Goal: Navigation & Orientation: Locate item on page

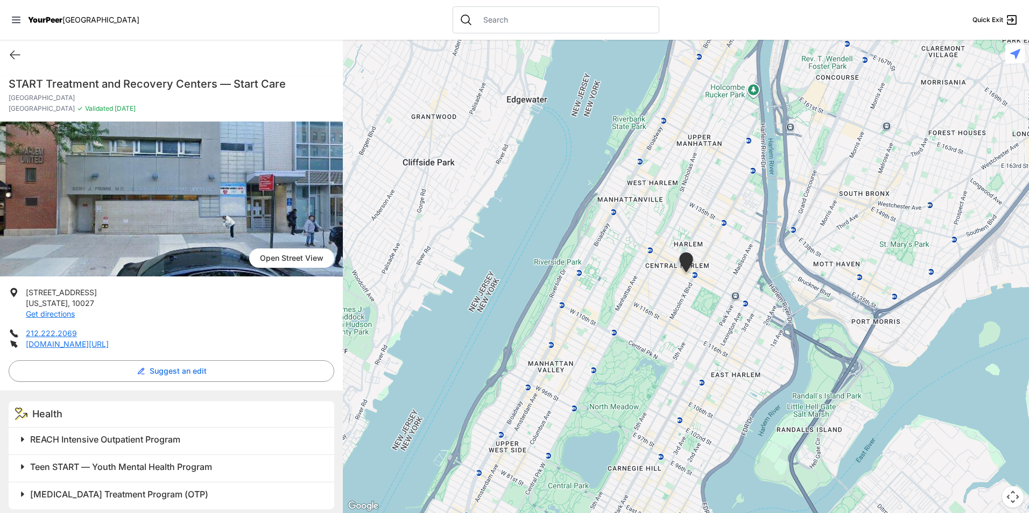
scroll to position [7, 0]
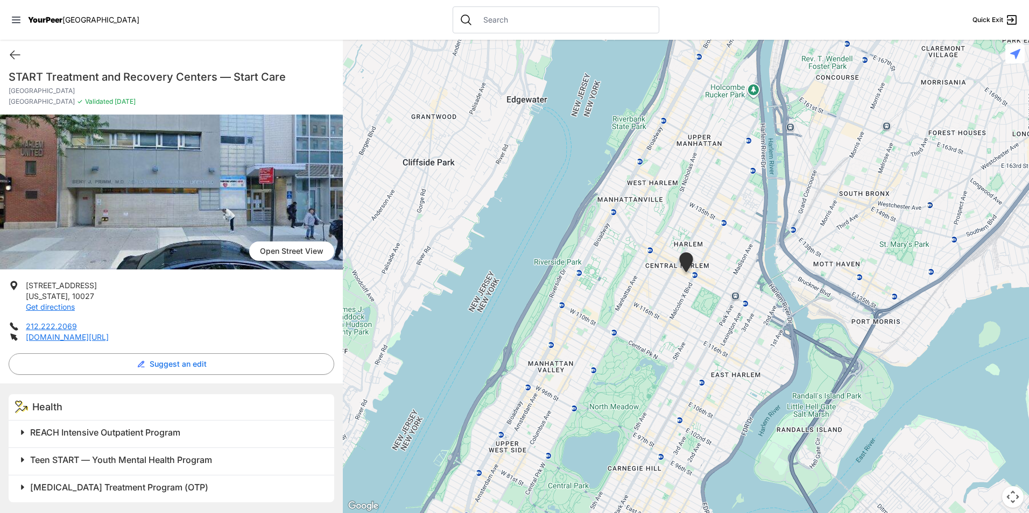
click at [690, 261] on img "Central Harlem" at bounding box center [686, 264] width 18 height 24
click at [689, 275] on img "Central Harlem" at bounding box center [686, 264] width 18 height 24
click at [689, 274] on img "Central Harlem" at bounding box center [686, 264] width 18 height 24
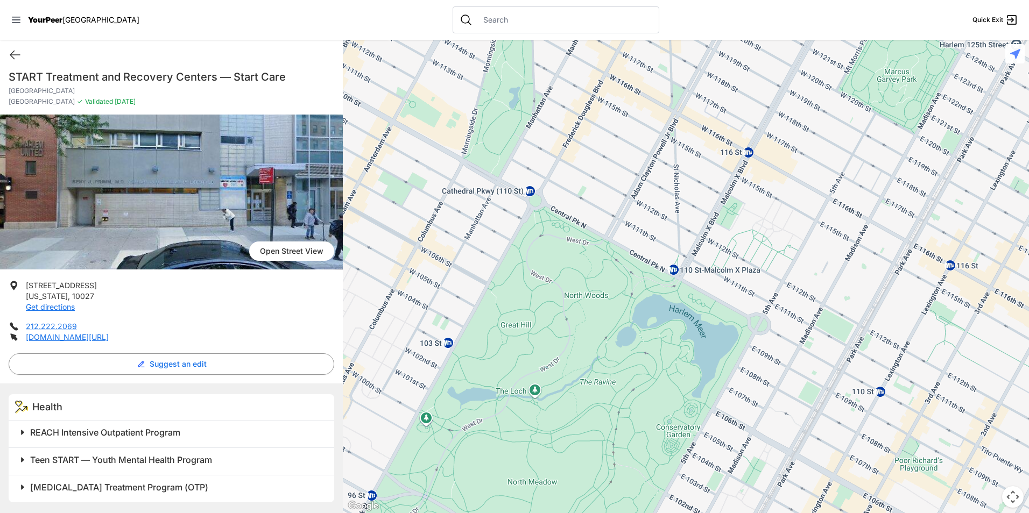
drag, startPoint x: 612, startPoint y: 354, endPoint x: 767, endPoint y: 29, distance: 359.4
click at [767, 29] on div "Close panel YourPeer NYC Quick Exit Single Adult Families Soup Kitchen Food Pan…" at bounding box center [514, 256] width 1029 height 513
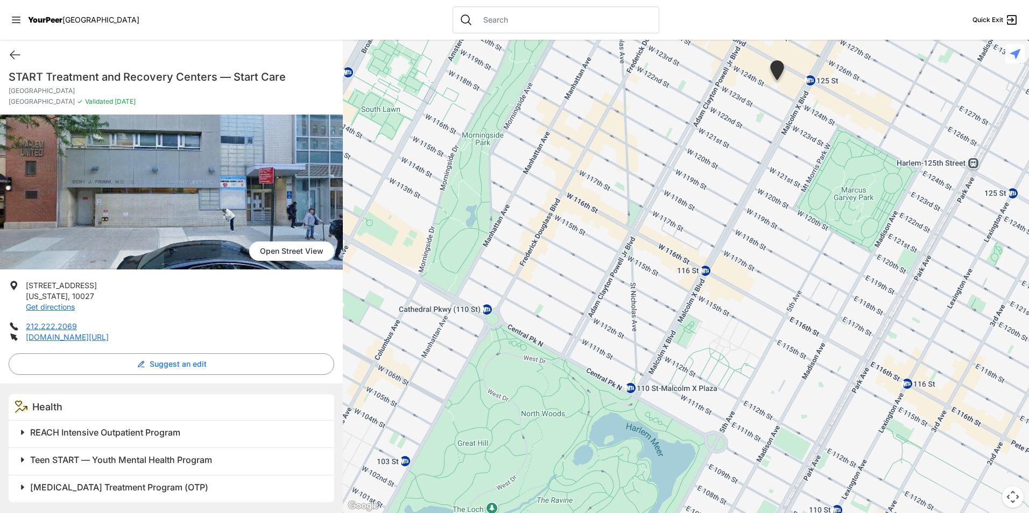
drag, startPoint x: 723, startPoint y: 142, endPoint x: 670, endPoint y: 269, distance: 138.2
click at [672, 266] on div at bounding box center [686, 277] width 686 height 474
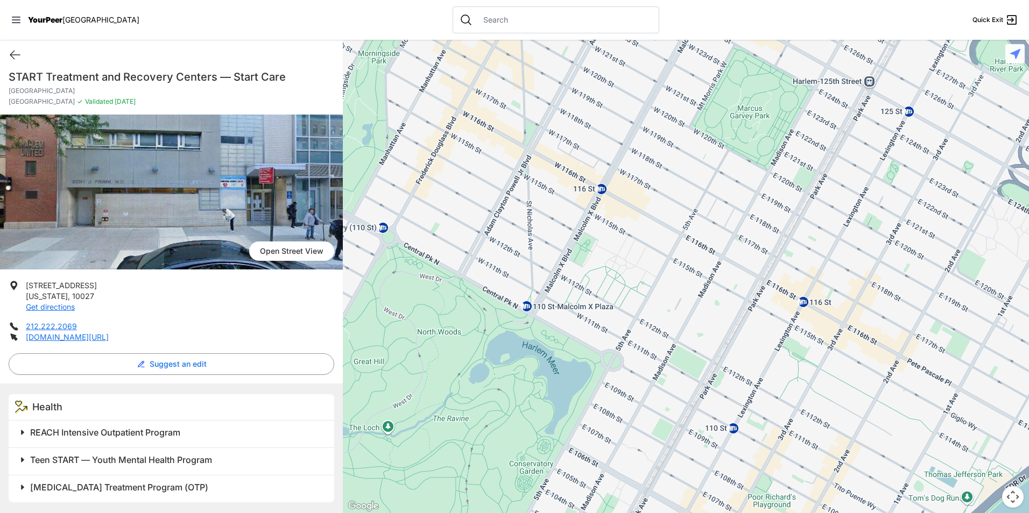
drag, startPoint x: 418, startPoint y: 377, endPoint x: 411, endPoint y: 248, distance: 129.4
click at [411, 248] on div at bounding box center [686, 277] width 686 height 474
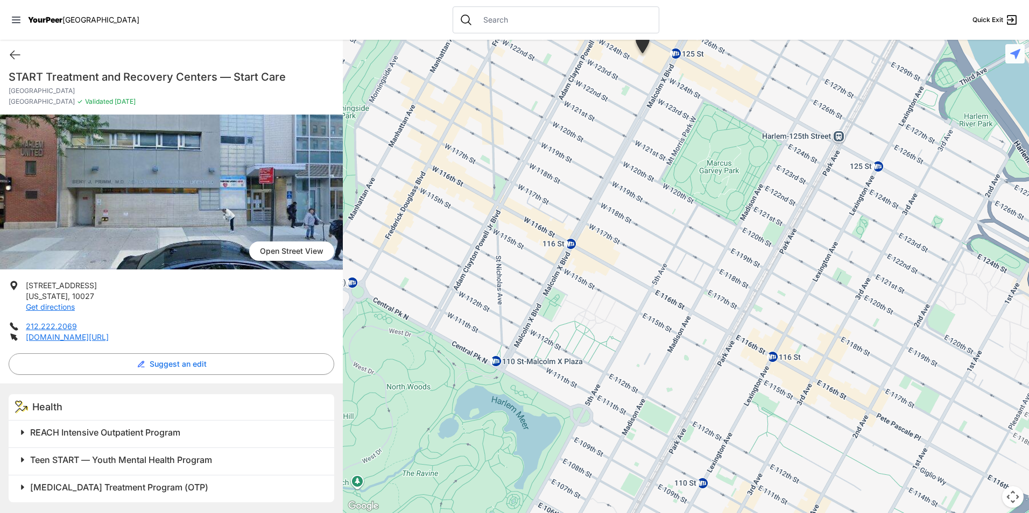
drag, startPoint x: 544, startPoint y: 321, endPoint x: 513, endPoint y: 377, distance: 63.8
click at [513, 377] on div at bounding box center [686, 277] width 686 height 474
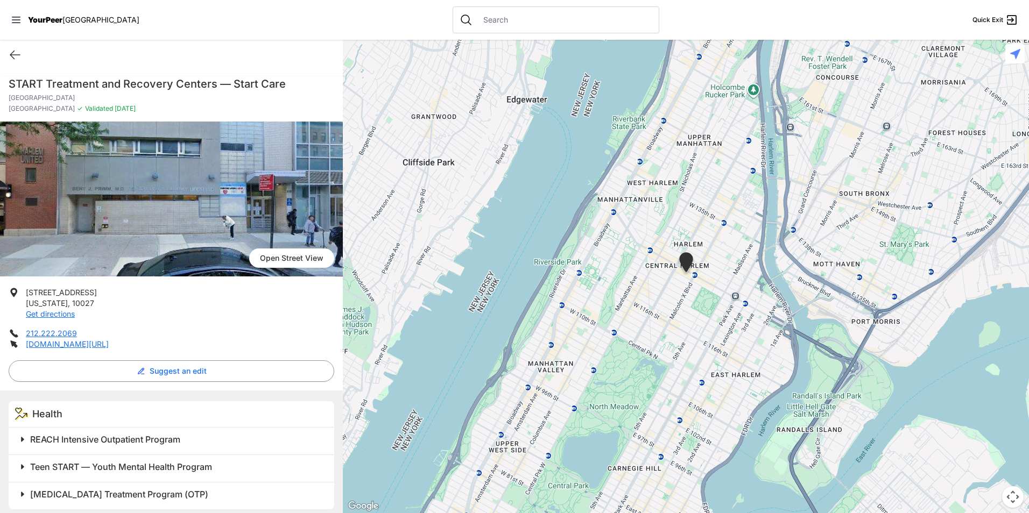
click at [266, 264] on span "Open Street View" at bounding box center [291, 258] width 85 height 19
